Goal: Task Accomplishment & Management: Manage account settings

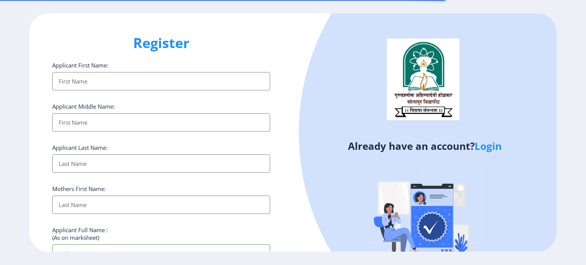
select select
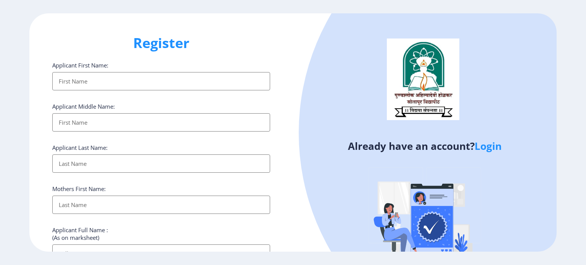
click at [494, 147] on link "Login" at bounding box center [488, 146] width 27 height 14
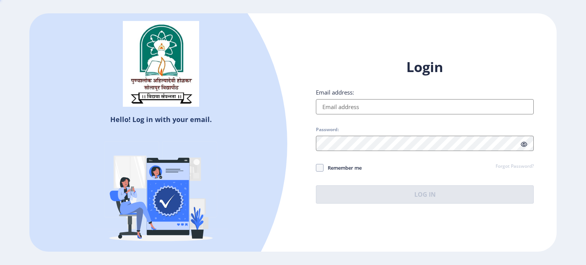
type input "[EMAIL_ADDRESS][DOMAIN_NAME]"
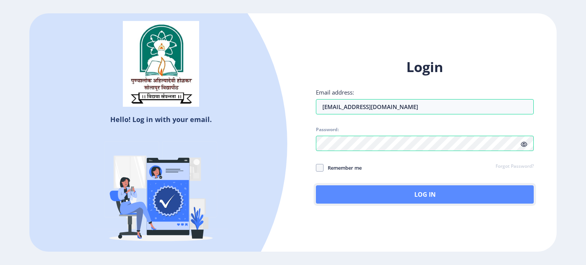
click at [335, 198] on button "Log In" at bounding box center [425, 194] width 218 height 18
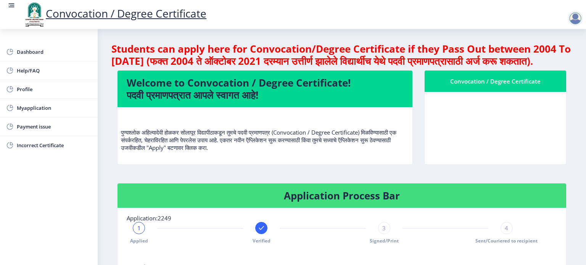
click at [576, 21] on div at bounding box center [575, 18] width 15 height 15
click at [547, 61] on span "Log out" at bounding box center [555, 59] width 49 height 9
